Goal: Contribute content: Contribute content

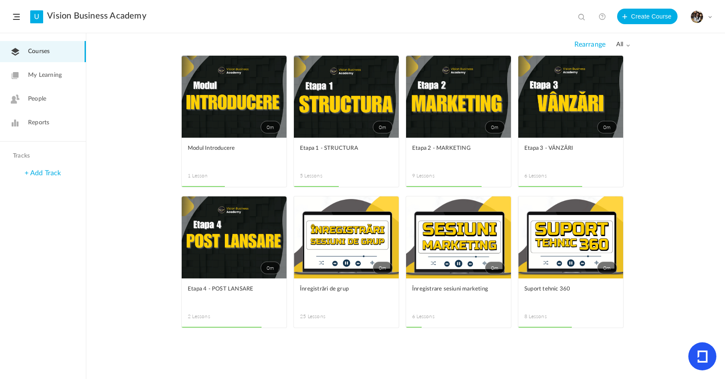
click at [477, 108] on link "0m" at bounding box center [458, 97] width 105 height 82
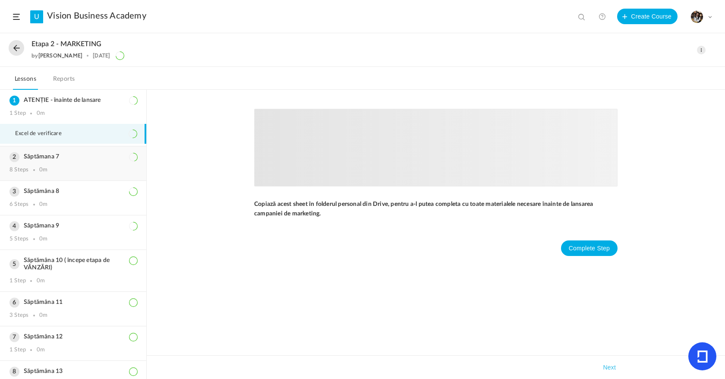
click at [70, 163] on div "Săptămana 7 8 Steps 0m" at bounding box center [73, 163] width 146 height 34
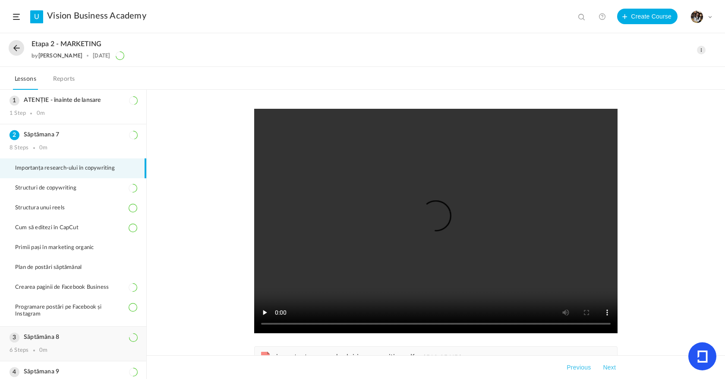
click at [79, 334] on h3 "Săptămâna 8" at bounding box center [72, 337] width 127 height 7
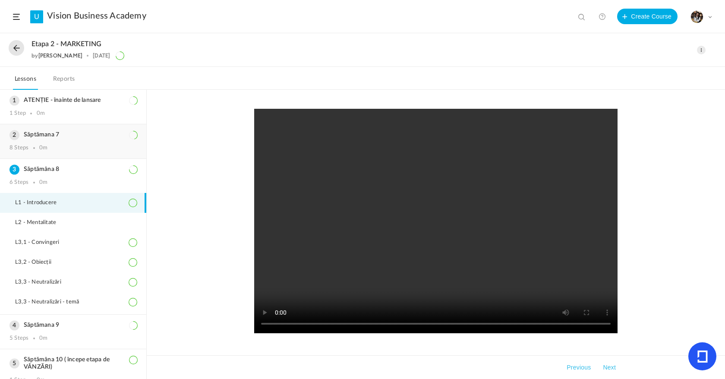
click at [64, 142] on div "Săptămana 7 8 Steps 0m" at bounding box center [73, 141] width 146 height 34
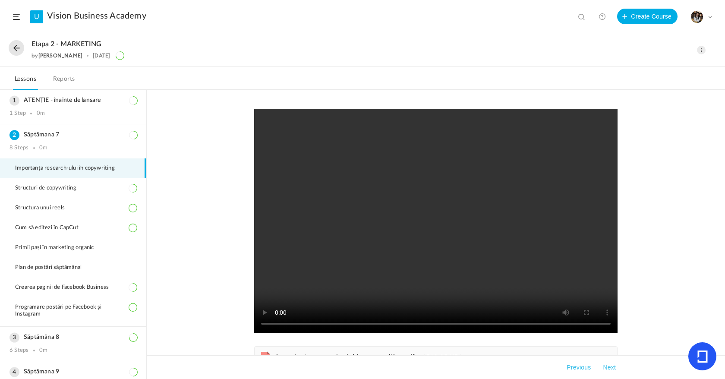
click at [21, 44] on button at bounding box center [17, 48] width 16 height 16
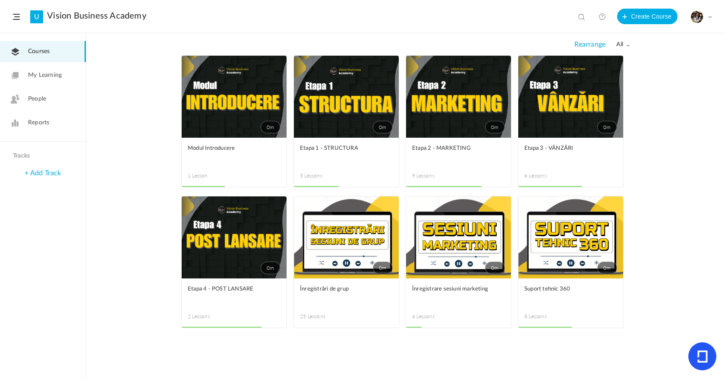
click at [0, 0] on span at bounding box center [0, 0] width 0 height 0
click at [0, 0] on link "Edit" at bounding box center [0, 0] width 0 height 0
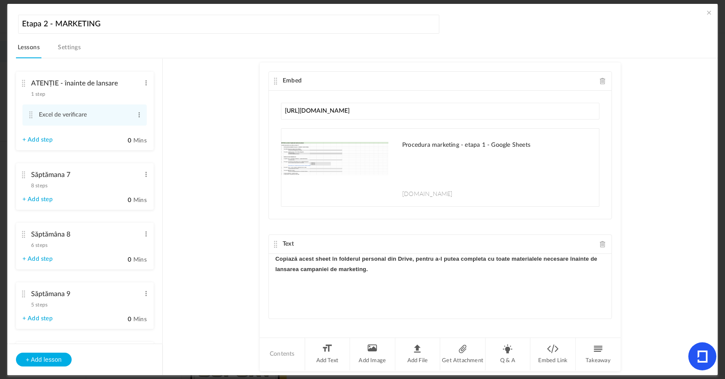
click at [47, 188] on span "8 steps" at bounding box center [39, 185] width 16 height 5
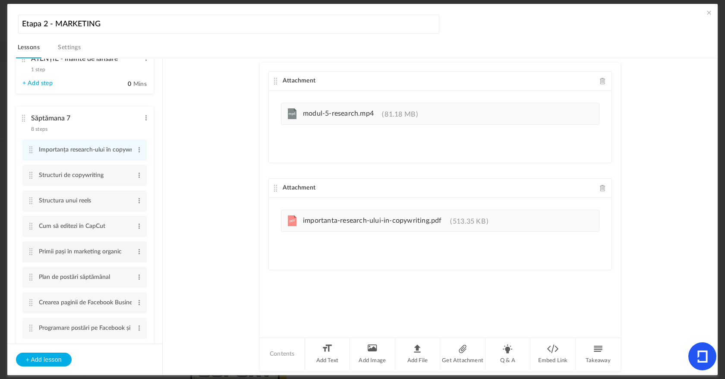
scroll to position [34, 0]
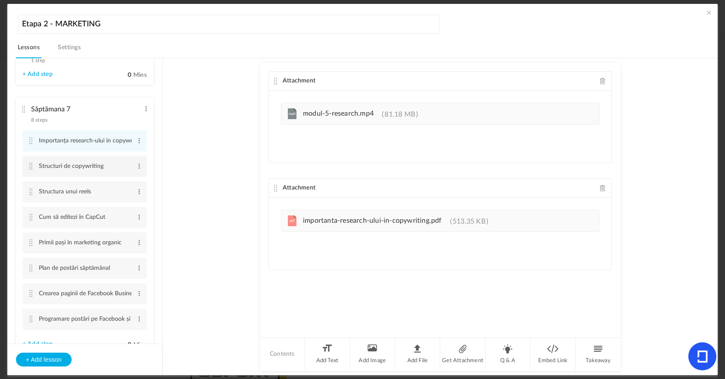
click at [143, 164] on li "Structuri de copywriting Edit Delete" at bounding box center [84, 166] width 124 height 21
click at [140, 195] on li "Structura unui reels Edit Delete" at bounding box center [84, 191] width 124 height 21
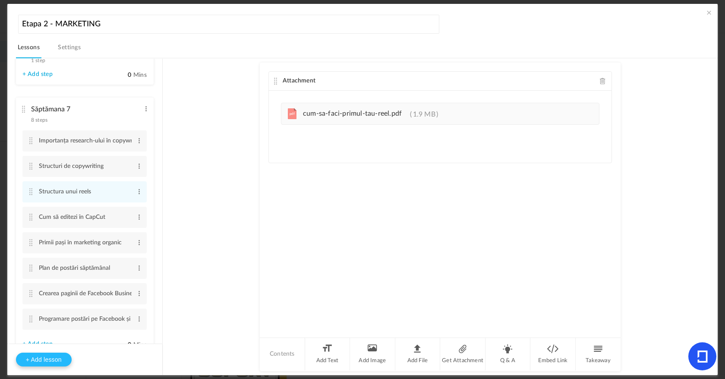
click at [60, 354] on button "+ Add lesson" at bounding box center [44, 360] width 56 height 14
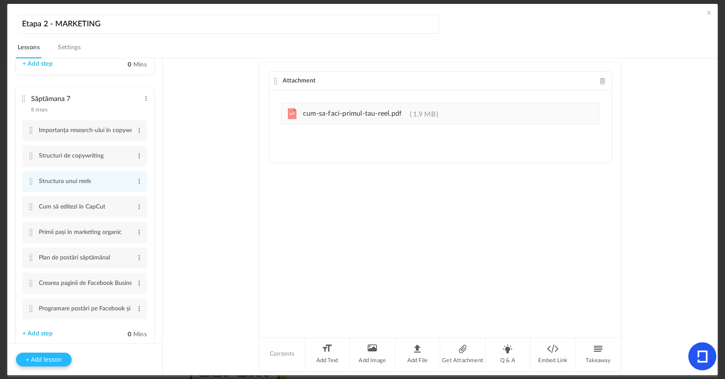
type input "Lesson 10"
type input "0"
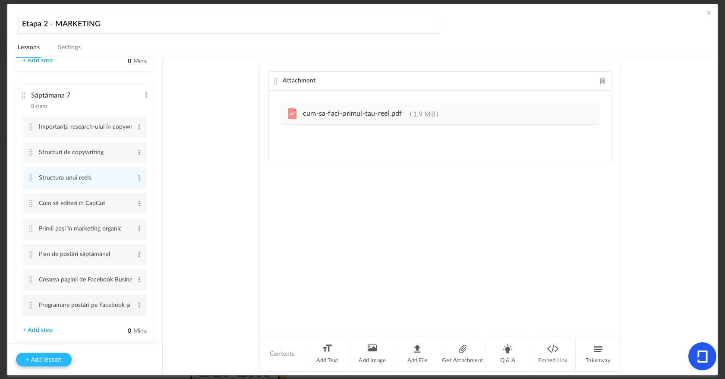
scroll to position [60, 0]
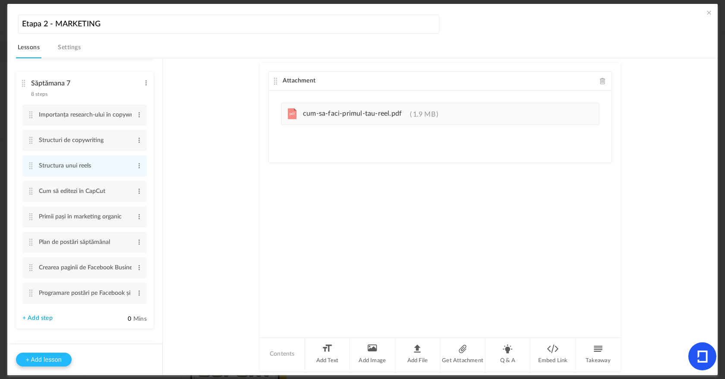
type input "Step 1"
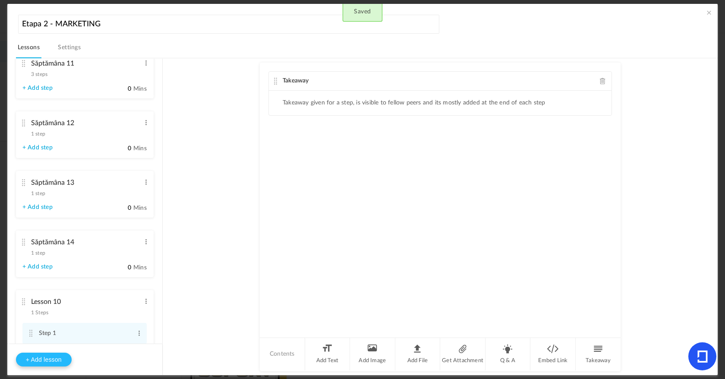
scroll to position [372, 0]
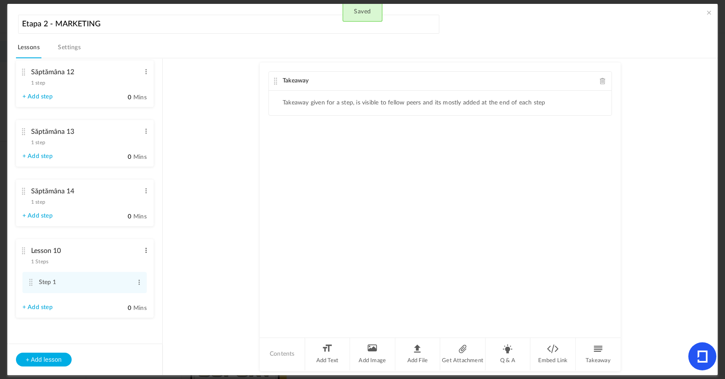
click at [145, 253] on span at bounding box center [146, 250] width 6 height 9
click at [138, 273] on link "Delete" at bounding box center [132, 275] width 34 height 10
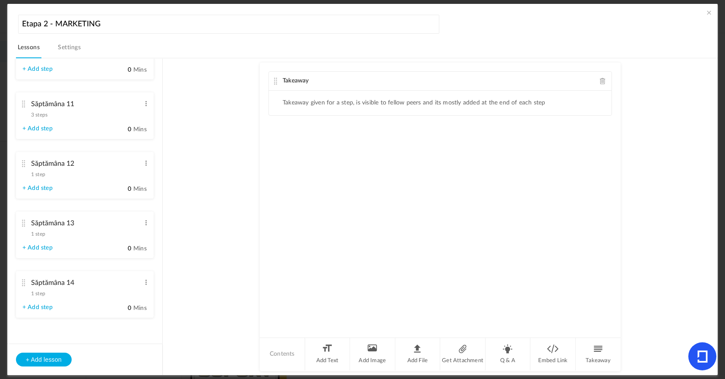
scroll to position [0, 0]
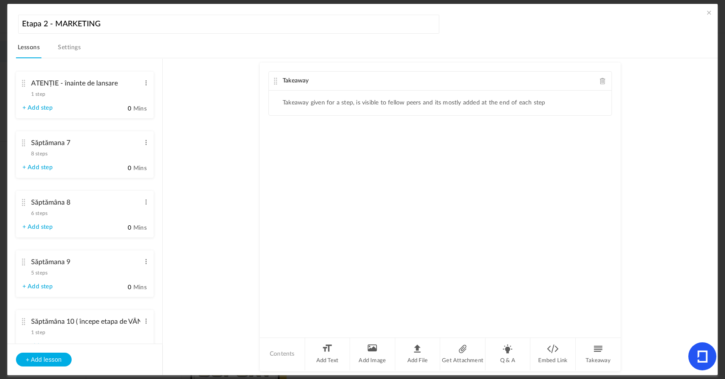
click at [37, 155] on span "8 steps" at bounding box center [39, 153] width 16 height 5
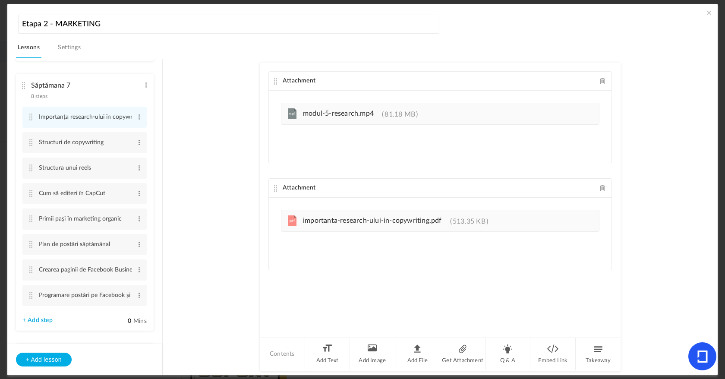
scroll to position [87, 0]
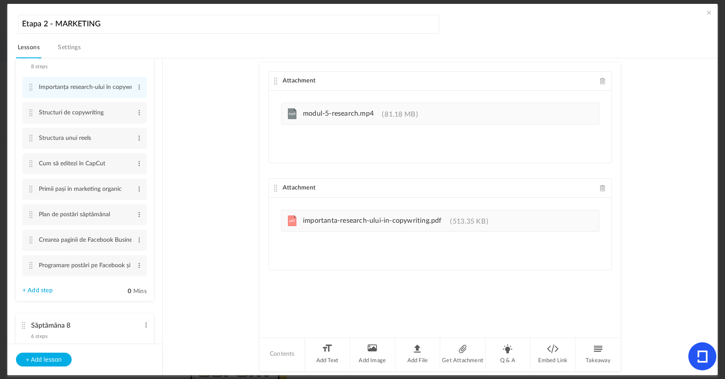
click at [47, 293] on link "+ Add step" at bounding box center [37, 290] width 30 height 7
type input "Step 9"
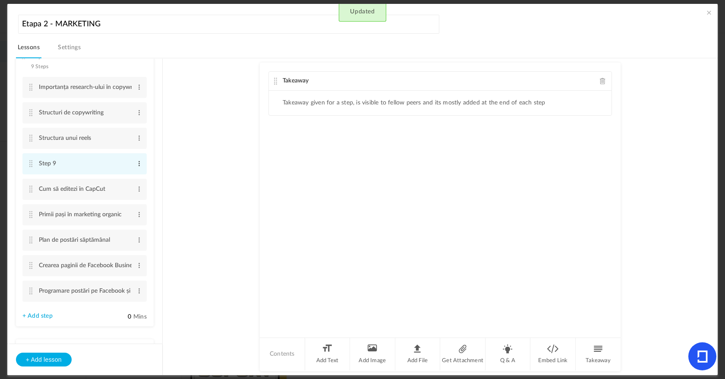
click at [137, 166] on span at bounding box center [139, 163] width 6 height 9
click at [128, 174] on link "Edit" at bounding box center [125, 178] width 34 height 10
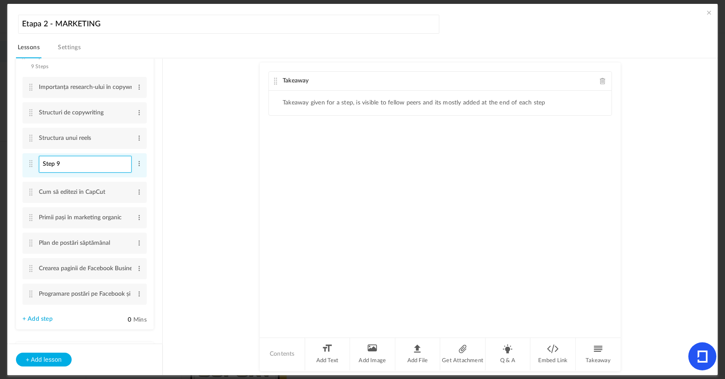
paste input "Cum să faci primul tău ebook"
type input "Cum să faci primul tău ebook"
click at [139, 168] on span at bounding box center [139, 163] width 6 height 9
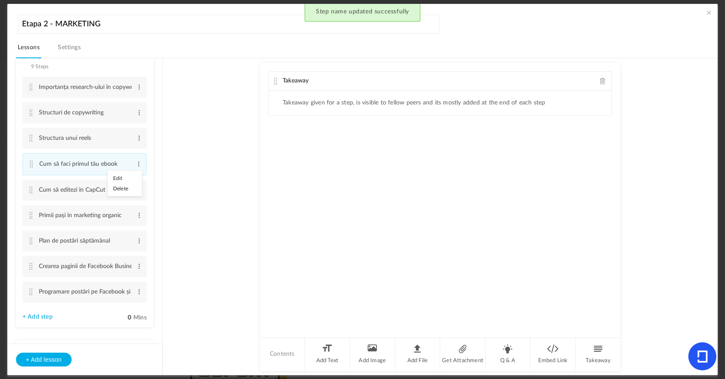
click at [604, 82] on span at bounding box center [603, 81] width 6 height 6
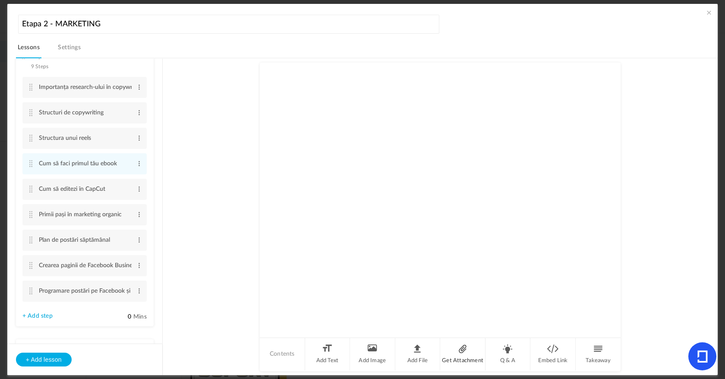
click at [465, 360] on li "Get Attachment" at bounding box center [462, 354] width 45 height 32
click at [600, 80] on span at bounding box center [603, 81] width 6 height 6
click at [462, 349] on li "Get Attachment" at bounding box center [462, 354] width 45 height 32
click at [600, 79] on span at bounding box center [603, 81] width 6 height 6
click at [423, 344] on li "Add File" at bounding box center [417, 354] width 45 height 32
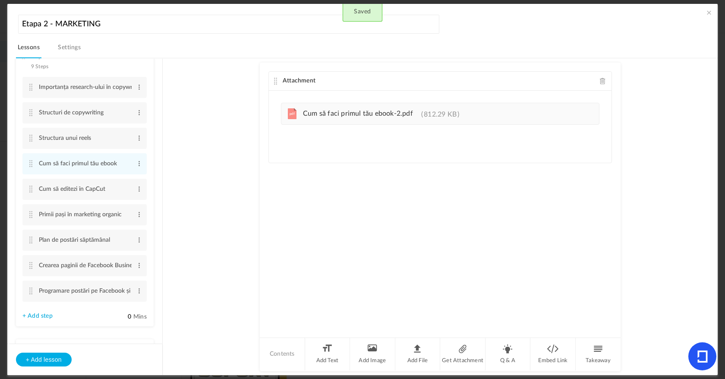
click at [709, 14] on span at bounding box center [709, 12] width 9 height 9
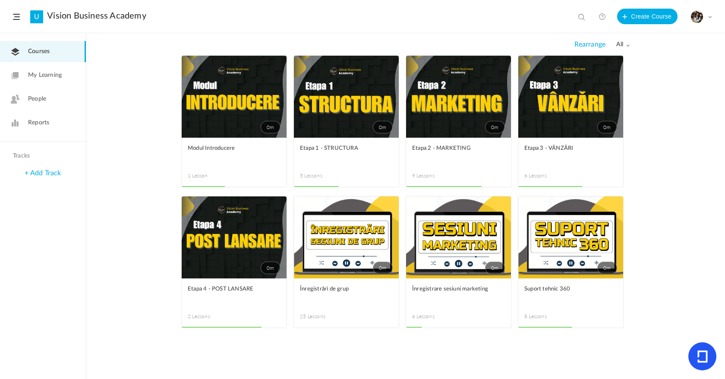
click at [413, 116] on link "0m" at bounding box center [458, 97] width 105 height 82
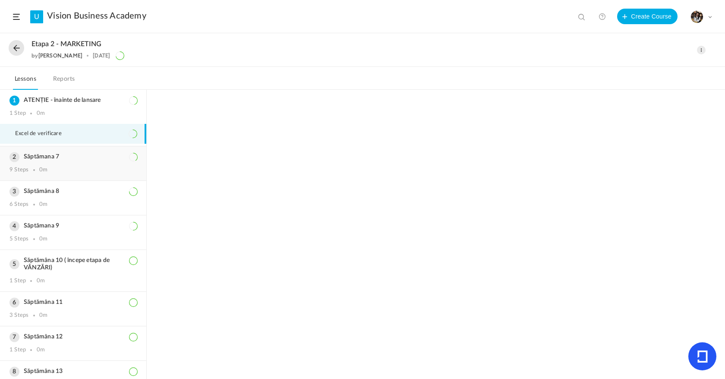
click at [84, 159] on h3 "Săptămana 7" at bounding box center [72, 156] width 127 height 7
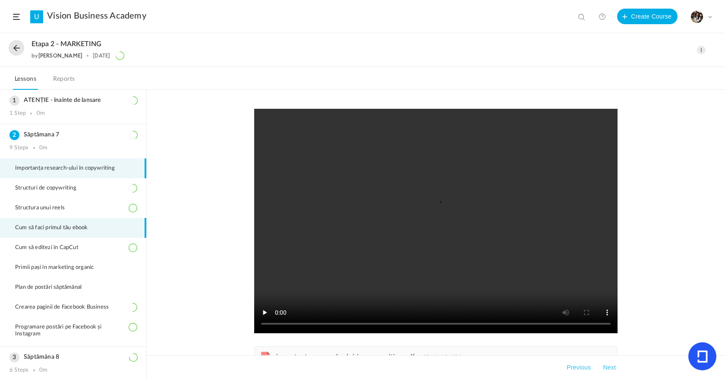
click at [88, 228] on span "Cum să faci primul tău ebook" at bounding box center [57, 227] width 84 height 7
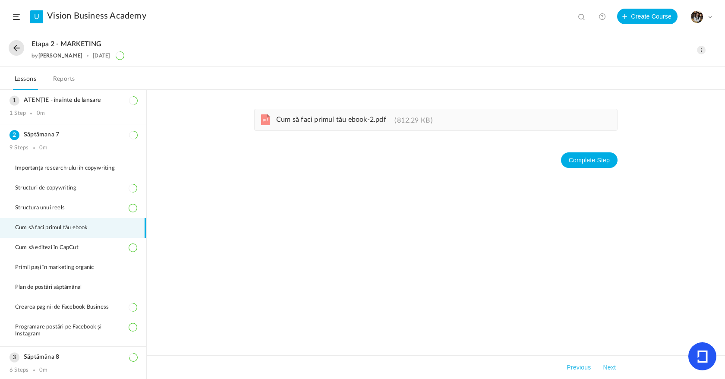
click at [15, 47] on button at bounding box center [17, 48] width 16 height 16
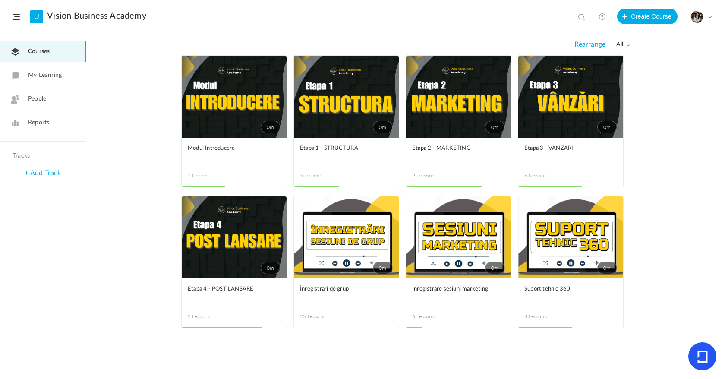
click at [458, 114] on link "0m" at bounding box center [458, 97] width 105 height 82
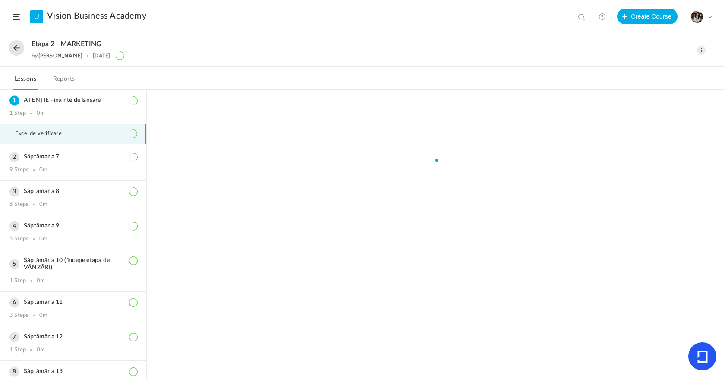
click at [22, 45] on button at bounding box center [17, 48] width 16 height 16
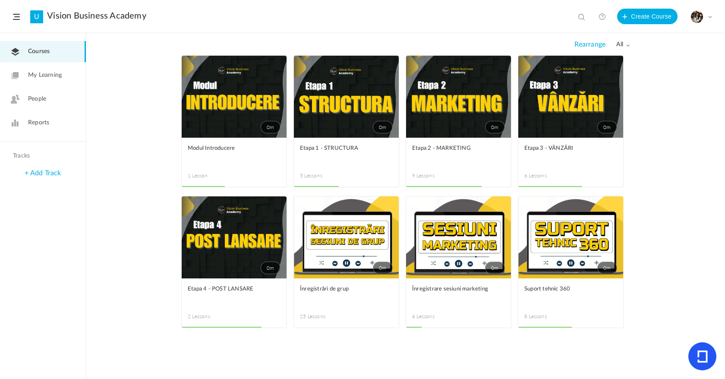
click at [0, 0] on span at bounding box center [0, 0] width 0 height 0
click at [0, 0] on link "Edit" at bounding box center [0, 0] width 0 height 0
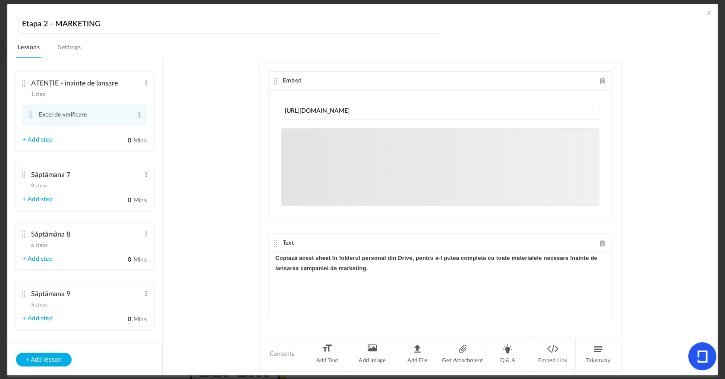
click at [45, 185] on span "9 steps" at bounding box center [39, 185] width 16 height 5
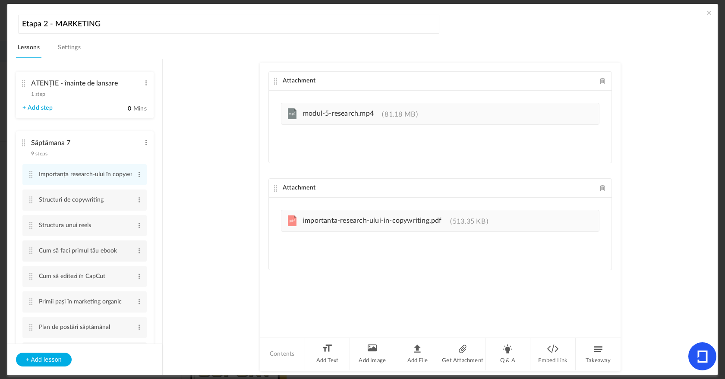
click at [141, 252] on li "Cum să faci primul tău ebook Edit Delete" at bounding box center [84, 250] width 124 height 21
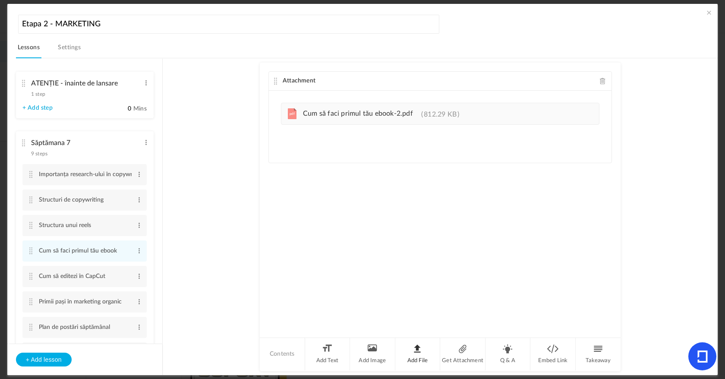
click at [422, 355] on li "Add File" at bounding box center [417, 354] width 45 height 32
click at [598, 80] on div "Attachment" at bounding box center [440, 81] width 343 height 19
click at [136, 252] on span at bounding box center [139, 250] width 6 height 9
click at [126, 278] on link "Delete" at bounding box center [125, 275] width 34 height 10
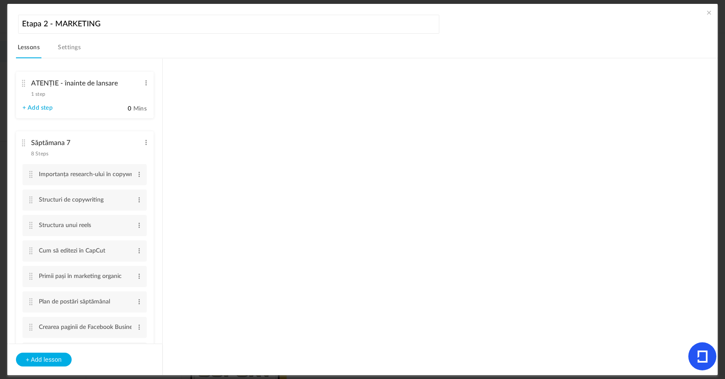
click at [705, 14] on span at bounding box center [709, 12] width 9 height 9
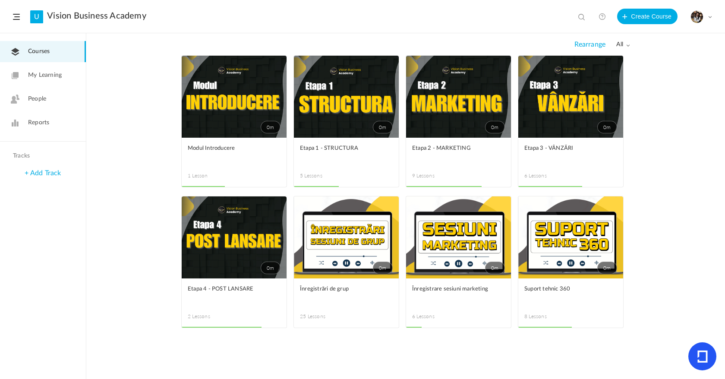
click at [558, 223] on link "0m" at bounding box center [570, 237] width 105 height 82
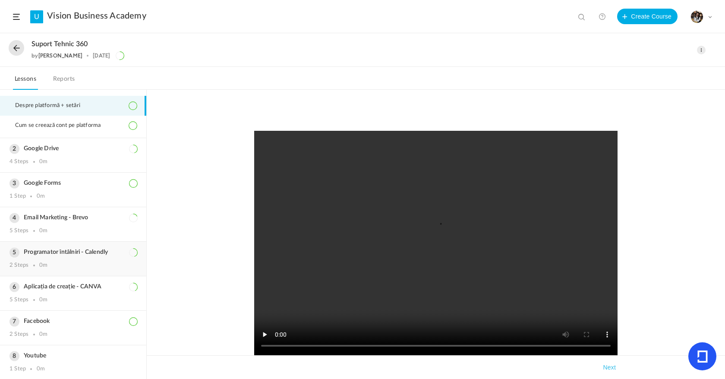
scroll to position [29, 0]
click at [13, 52] on button at bounding box center [17, 48] width 16 height 16
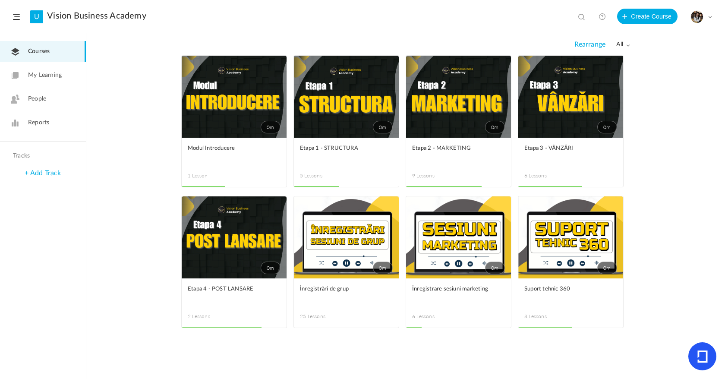
click at [0, 0] on span at bounding box center [0, 0] width 0 height 0
click at [0, 0] on link "Edit" at bounding box center [0, 0] width 0 height 0
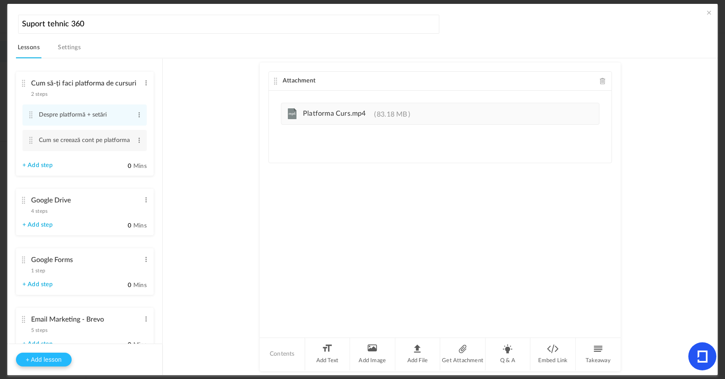
click at [51, 360] on button "+ Add lesson" at bounding box center [44, 360] width 56 height 14
type input "Lesson 9"
type input "0"
type input "Step 1"
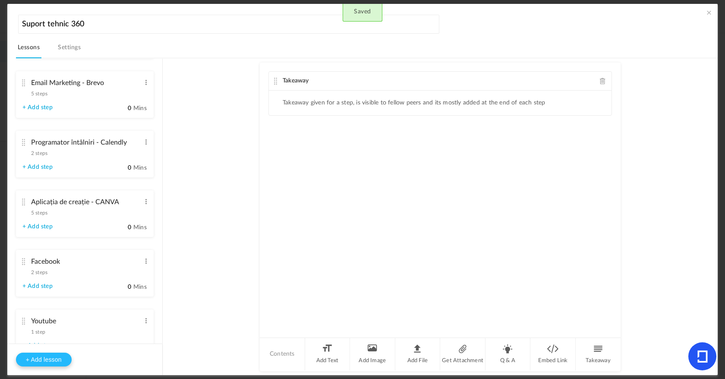
scroll to position [312, 0]
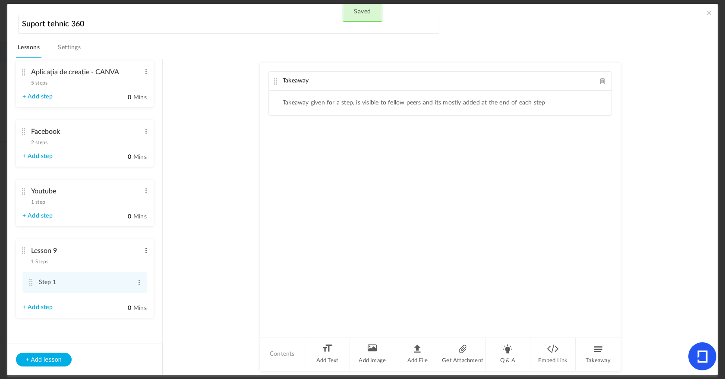
click at [143, 249] on span at bounding box center [146, 250] width 6 height 9
click at [133, 259] on link "Edit" at bounding box center [132, 264] width 34 height 10
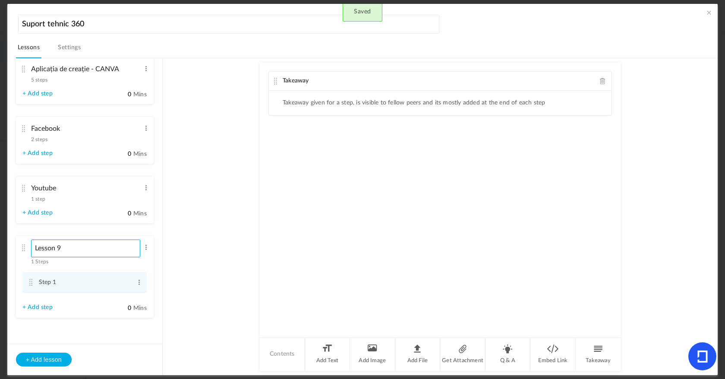
click at [96, 251] on input "Lesson 9" at bounding box center [86, 249] width 110 height 18
type input "E"
type input "Cum faci primul ebook"
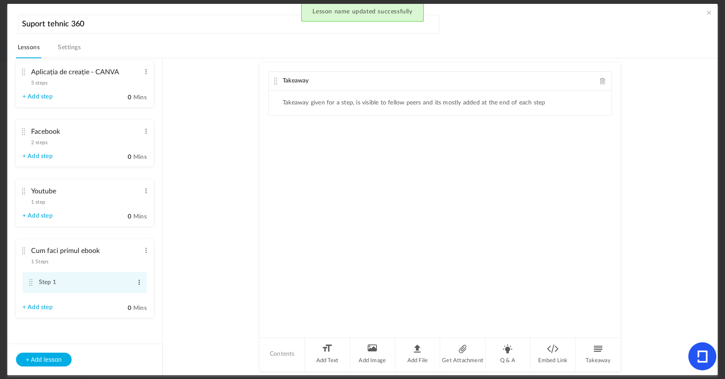
click at [139, 284] on span at bounding box center [139, 282] width 6 height 9
click at [123, 296] on link "Edit" at bounding box center [125, 296] width 34 height 10
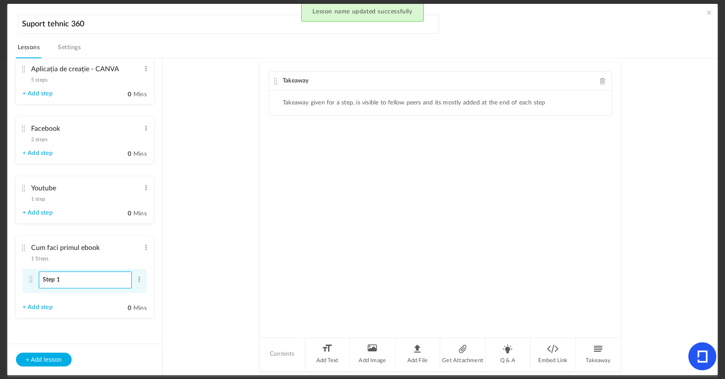
click at [101, 280] on input "Step 1" at bounding box center [85, 279] width 93 height 17
click at [97, 281] on input "Step 1" at bounding box center [85, 279] width 93 height 17
click at [85, 282] on input "Step 1" at bounding box center [85, 279] width 93 height 17
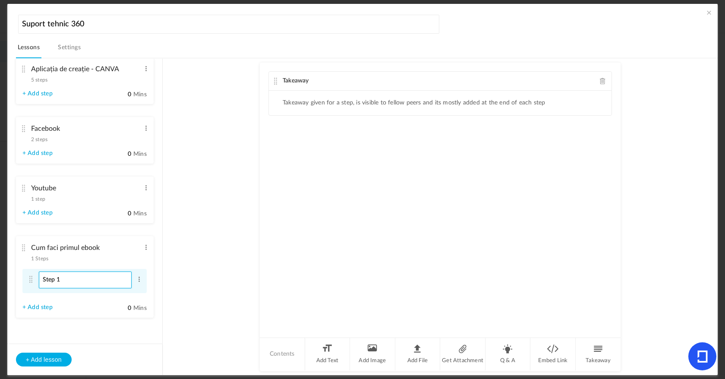
click at [85, 282] on input "Step 1" at bounding box center [85, 279] width 93 height 17
click at [62, 282] on input "Step 1" at bounding box center [85, 279] width 93 height 17
click at [60, 281] on input "Step 1" at bounding box center [85, 279] width 93 height 17
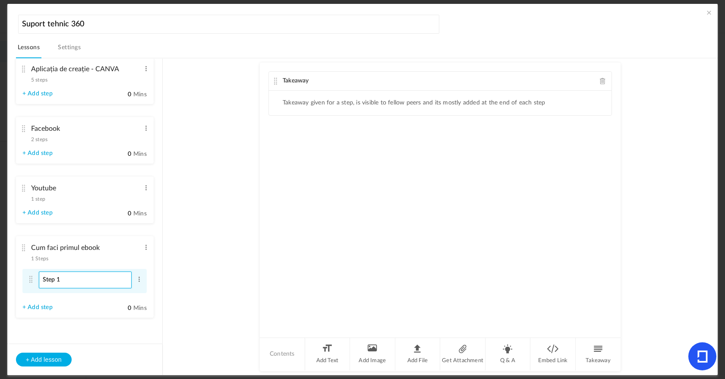
click at [54, 281] on input "Step 1" at bounding box center [85, 279] width 93 height 17
type input "Primul ebook - pași"
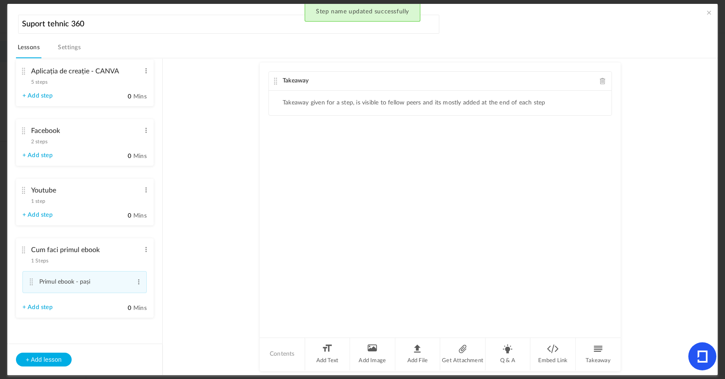
click at [600, 82] on span at bounding box center [603, 81] width 6 height 6
click at [417, 355] on li "Add File" at bounding box center [417, 354] width 45 height 32
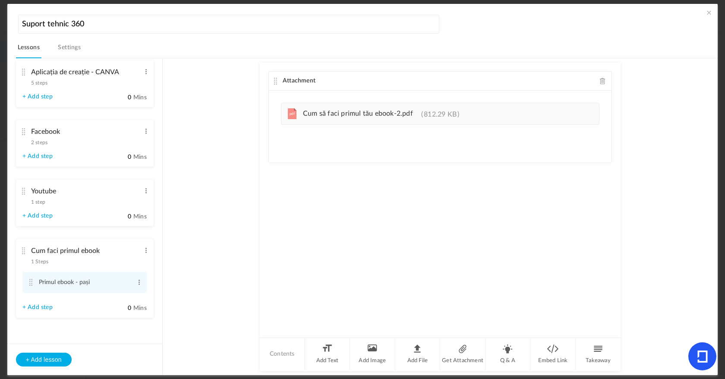
click at [40, 306] on link "+ Add step" at bounding box center [37, 307] width 30 height 7
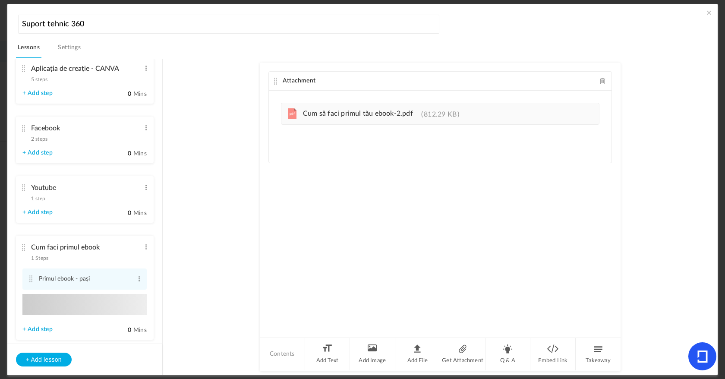
type input "Step 2"
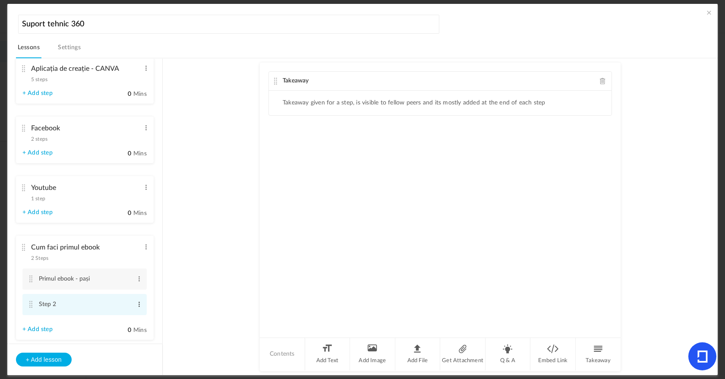
click at [136, 308] on span at bounding box center [139, 304] width 6 height 9
click at [130, 333] on link "Delete" at bounding box center [125, 329] width 34 height 10
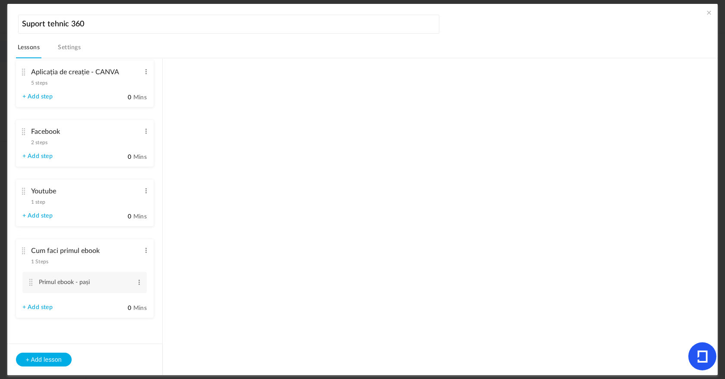
click at [47, 307] on link "+ Add step" at bounding box center [37, 307] width 30 height 7
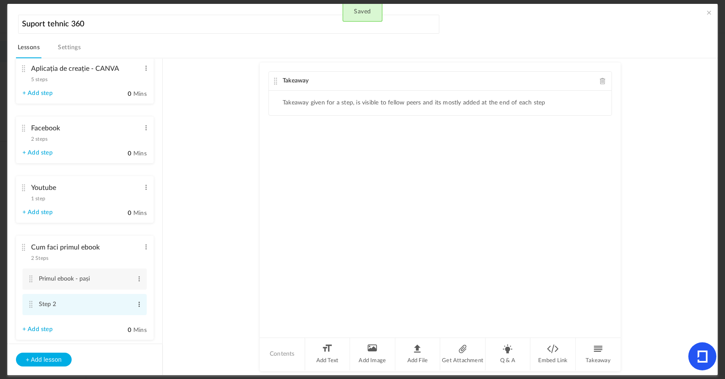
click at [136, 308] on span at bounding box center [139, 304] width 6 height 9
click at [127, 319] on link "Edit" at bounding box center [125, 318] width 34 height 10
click at [114, 309] on input "Step 2" at bounding box center [85, 305] width 93 height 17
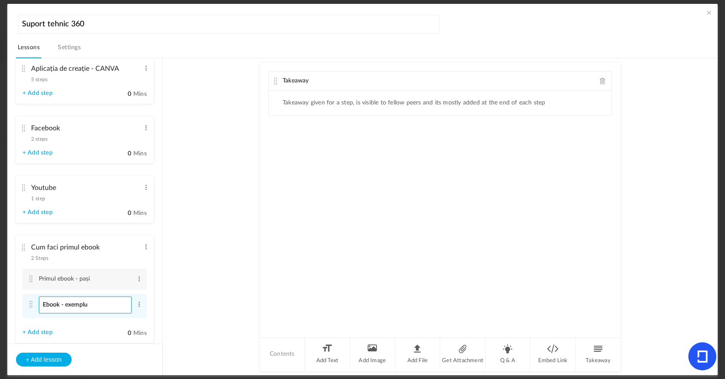
type input "Ebook - exemplu"
click at [43, 332] on link "+ Add step" at bounding box center [37, 332] width 30 height 7
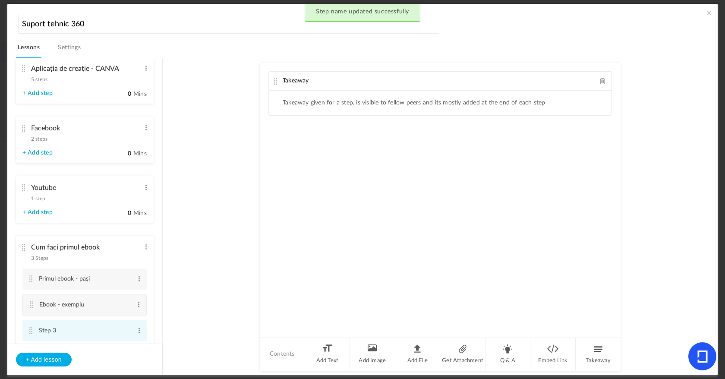
click at [140, 335] on li "Step 3 Edit Delete" at bounding box center [84, 330] width 124 height 21
click at [137, 334] on span at bounding box center [139, 330] width 6 height 9
click at [137, 335] on span at bounding box center [139, 330] width 6 height 9
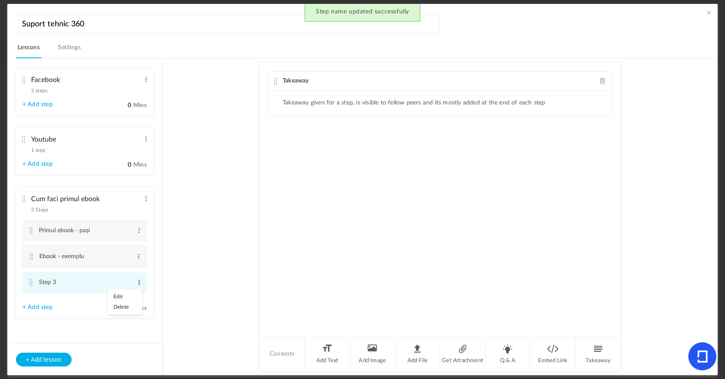
scroll to position [363, 0]
click at [125, 295] on link "Edit" at bounding box center [125, 296] width 34 height 10
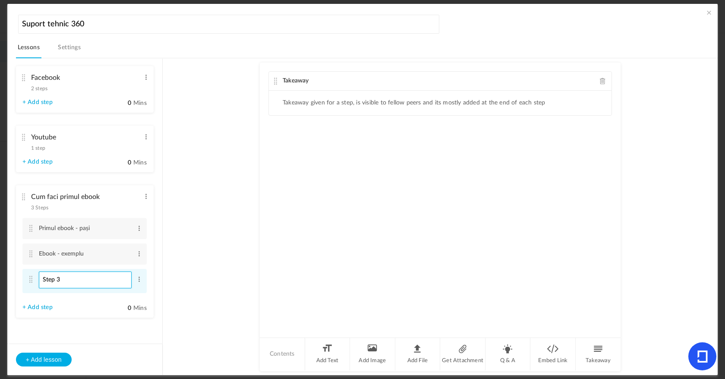
click at [85, 278] on input "Step 3" at bounding box center [85, 279] width 93 height 17
click at [86, 284] on input "Step 3" at bounding box center [85, 279] width 93 height 17
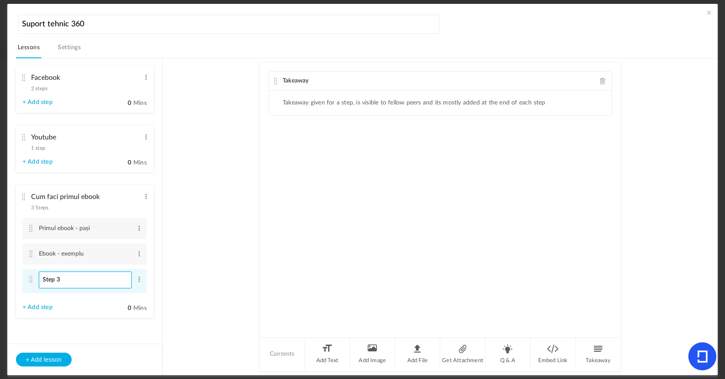
click at [86, 284] on input "Step 3" at bounding box center [85, 279] width 93 height 17
type input "Model în Canva"
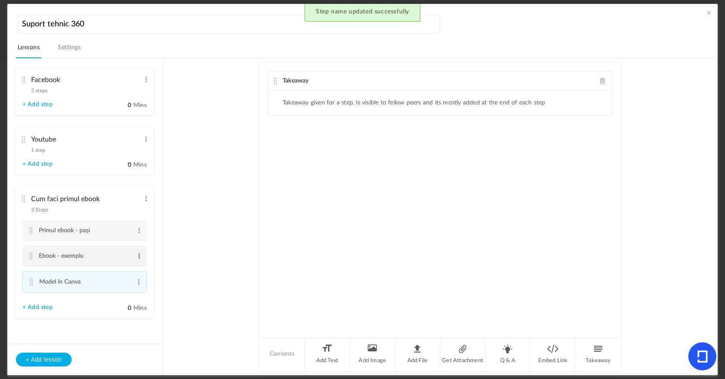
click at [136, 257] on span at bounding box center [139, 256] width 6 height 9
click at [114, 274] on link "Edit" at bounding box center [125, 271] width 34 height 10
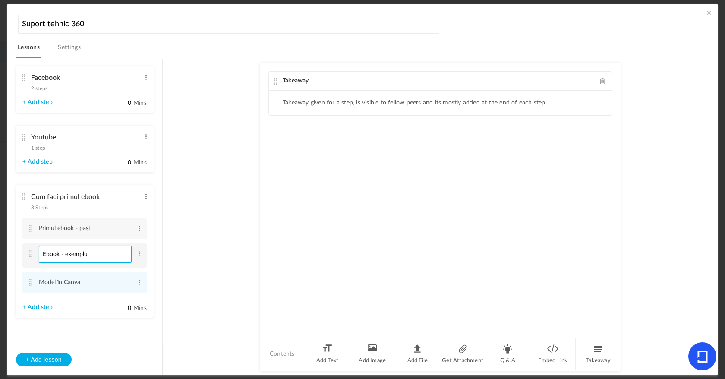
click at [97, 260] on input "Ebook - exemplu" at bounding box center [85, 254] width 93 height 17
click at [100, 273] on ul "Primul ebook - pași Edit Delete Ebook - exemplu Edit" at bounding box center [84, 255] width 124 height 75
click at [142, 255] on li "Ebook - exemplu Edit Delete" at bounding box center [84, 256] width 124 height 21
click at [414, 345] on li "Add File" at bounding box center [417, 354] width 45 height 32
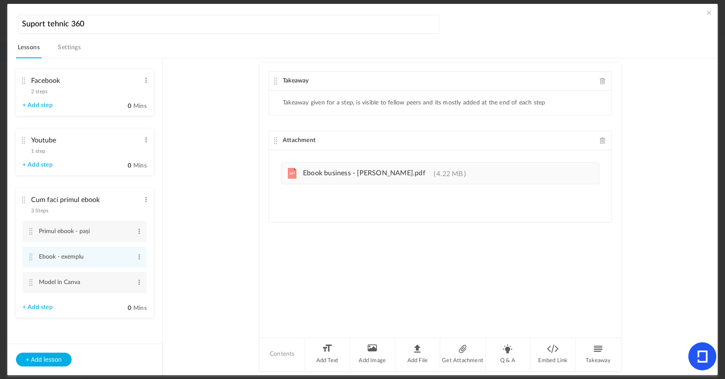
click at [598, 79] on div "Takeaway" at bounding box center [440, 81] width 343 height 19
click at [600, 79] on span at bounding box center [603, 81] width 6 height 6
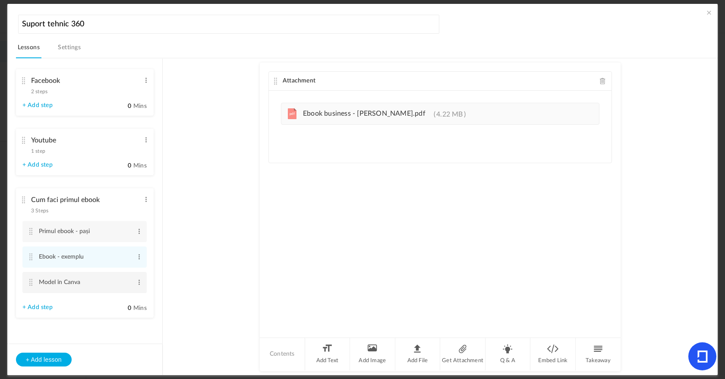
click at [141, 281] on li "Model în Canva Edit Delete" at bounding box center [84, 282] width 124 height 21
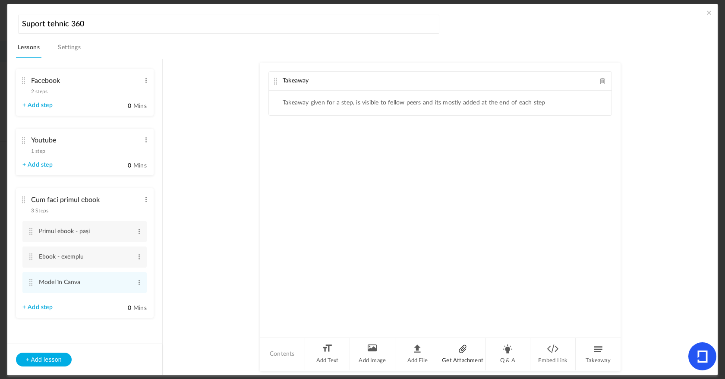
click at [466, 355] on li "Get Attachment" at bounding box center [462, 354] width 45 height 32
click at [601, 141] on span at bounding box center [603, 140] width 6 height 6
click at [601, 77] on div "Takeaway" at bounding box center [440, 81] width 343 height 19
click at [601, 79] on span at bounding box center [603, 81] width 6 height 6
click at [553, 350] on li "Embed Link" at bounding box center [552, 354] width 45 height 32
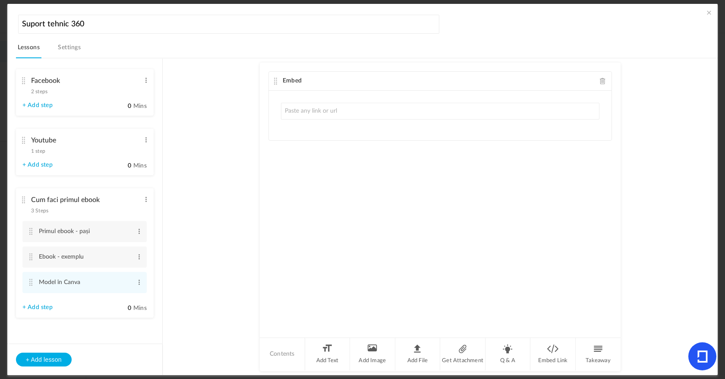
click at [437, 117] on input "text" at bounding box center [440, 111] width 319 height 17
type input "[URL][DOMAIN_NAME]"
click at [480, 174] on div "Embed [URL][DOMAIN_NAME] Fetching..." at bounding box center [440, 200] width 361 height 274
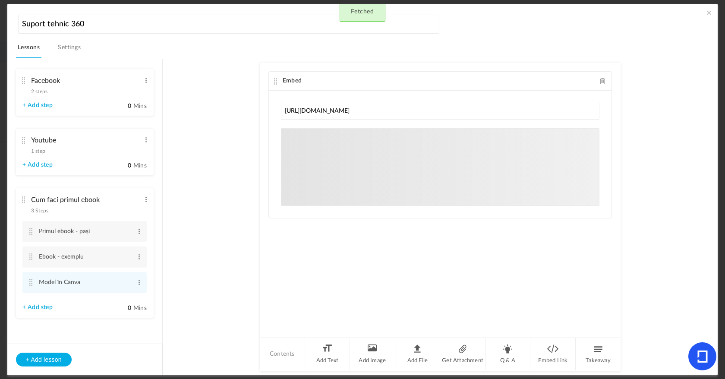
click at [709, 13] on span at bounding box center [709, 12] width 9 height 9
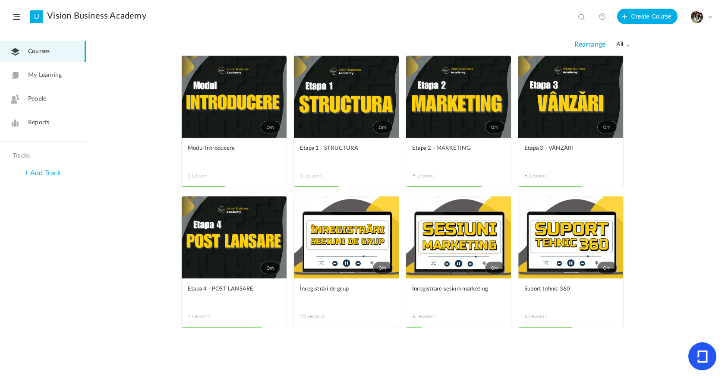
click at [568, 218] on link "0m" at bounding box center [570, 237] width 105 height 82
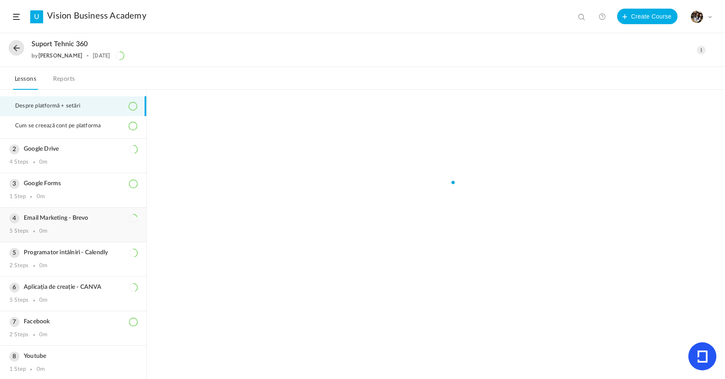
scroll to position [63, 0]
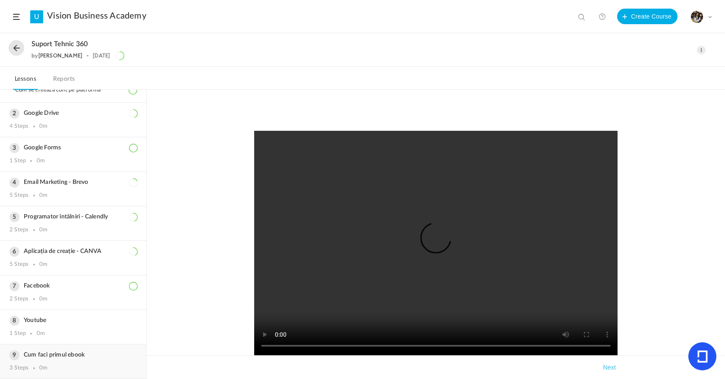
click at [63, 353] on h3 "Cum faci primul ebook" at bounding box center [72, 354] width 127 height 7
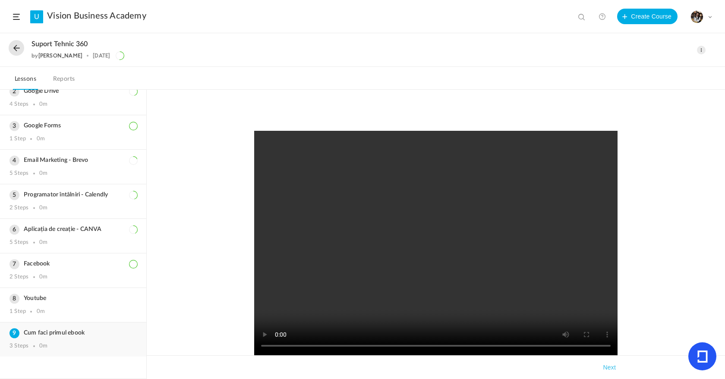
scroll to position [44, 0]
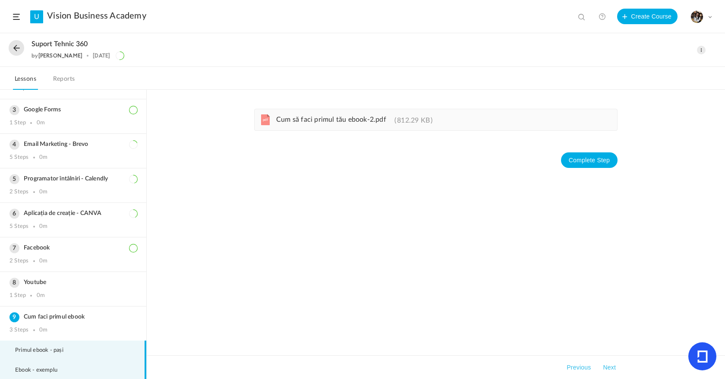
scroll to position [83, 0]
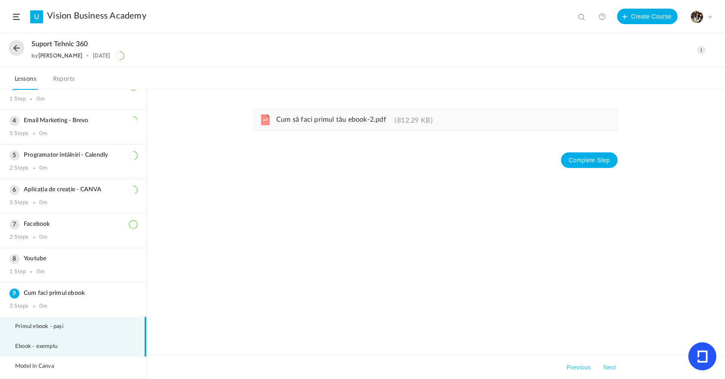
click at [76, 352] on li "Ebook - exemplu" at bounding box center [73, 347] width 146 height 20
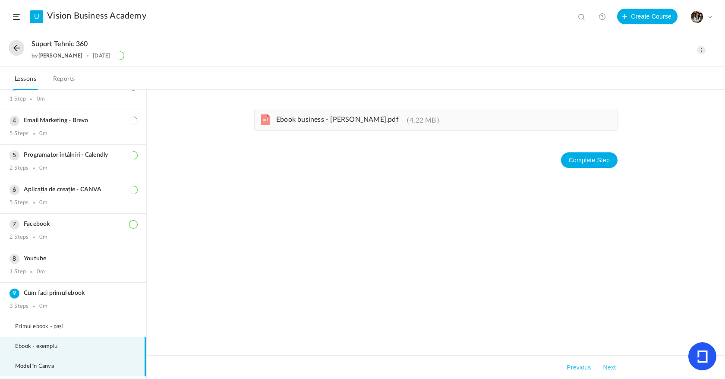
click at [66, 365] on li "Model în Canva" at bounding box center [73, 367] width 146 height 20
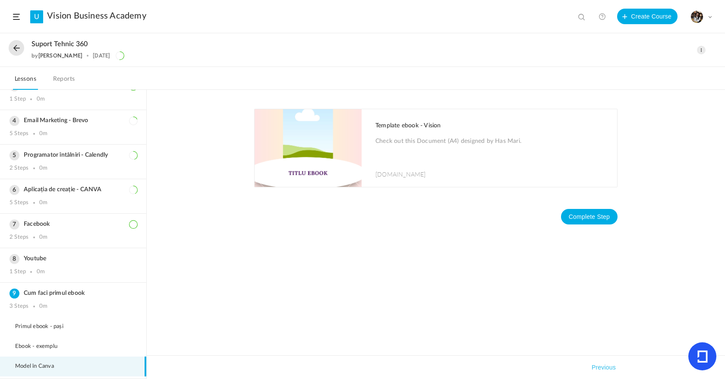
click at [21, 49] on button at bounding box center [17, 48] width 16 height 16
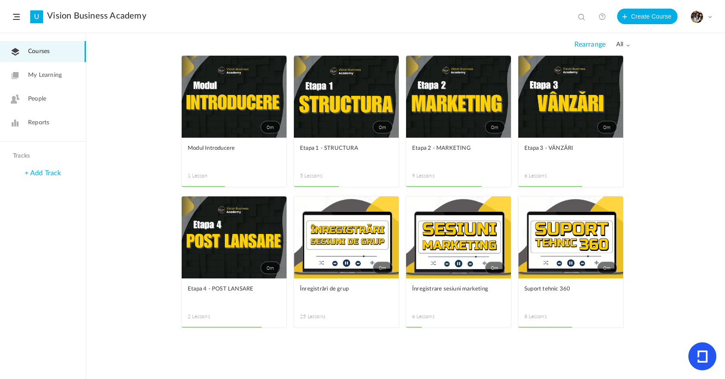
click at [562, 239] on link "0m" at bounding box center [570, 237] width 105 height 82
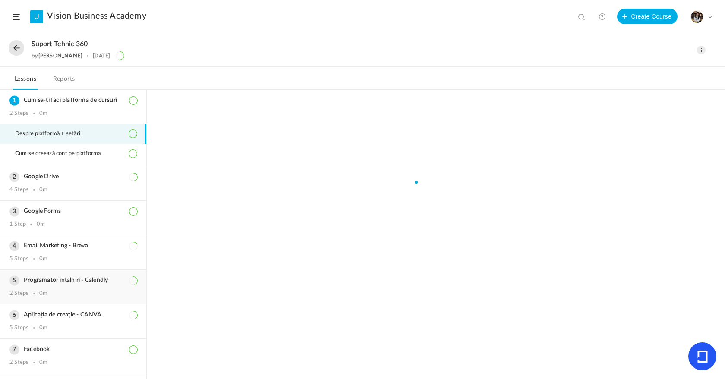
scroll to position [63, 0]
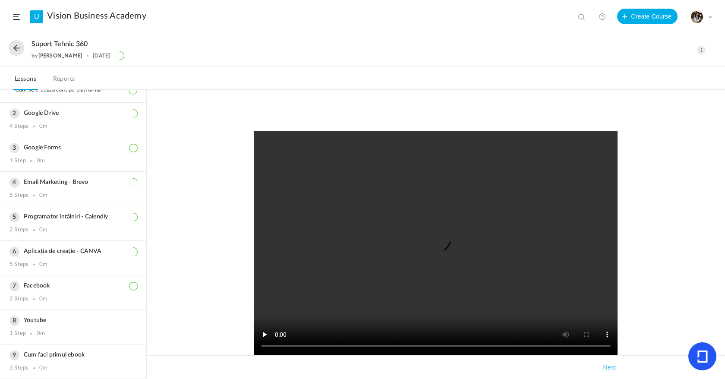
click at [19, 44] on button at bounding box center [17, 48] width 16 height 16
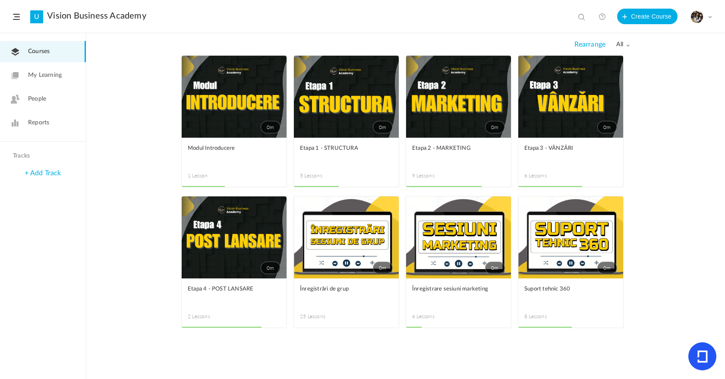
click at [0, 0] on span at bounding box center [0, 0] width 0 height 0
click at [0, 0] on link "Edit" at bounding box center [0, 0] width 0 height 0
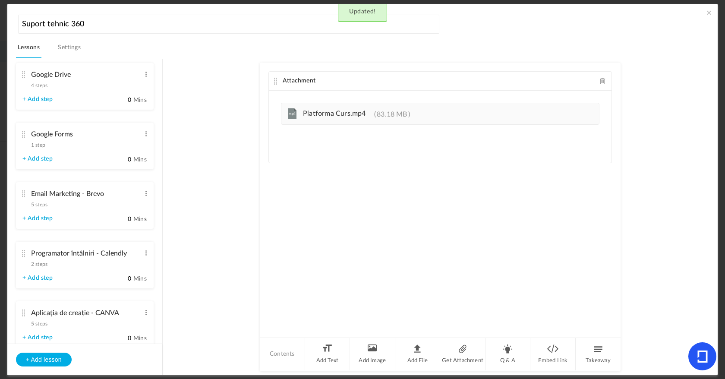
scroll to position [287, 0]
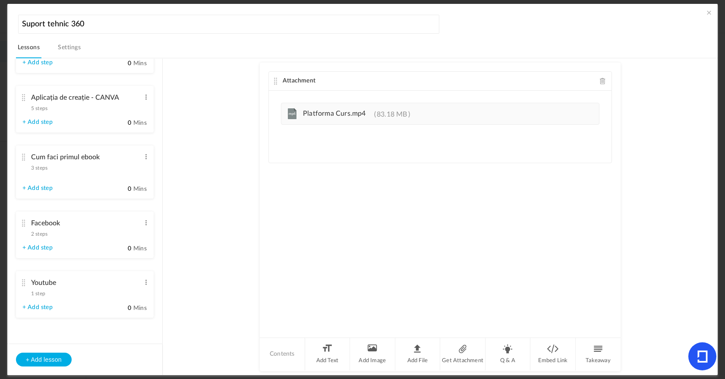
click at [707, 13] on span at bounding box center [709, 12] width 9 height 9
